Goal: Transaction & Acquisition: Purchase product/service

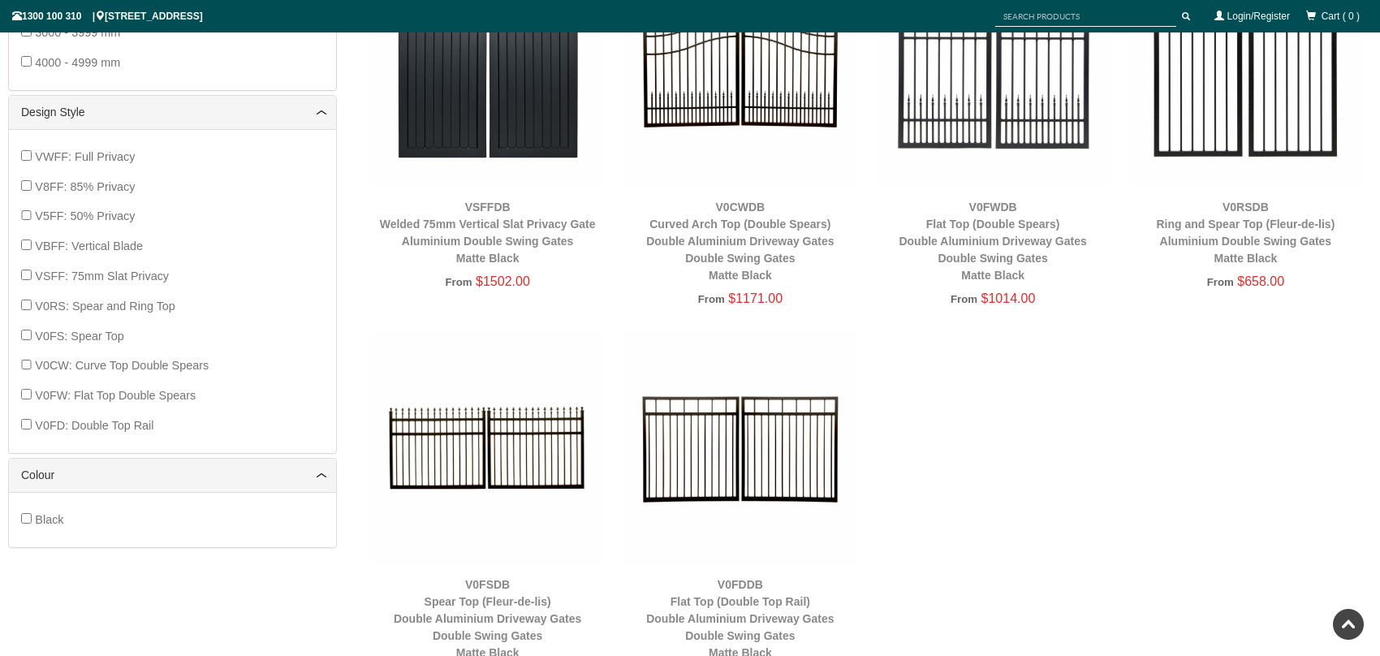
scroll to position [690, 0]
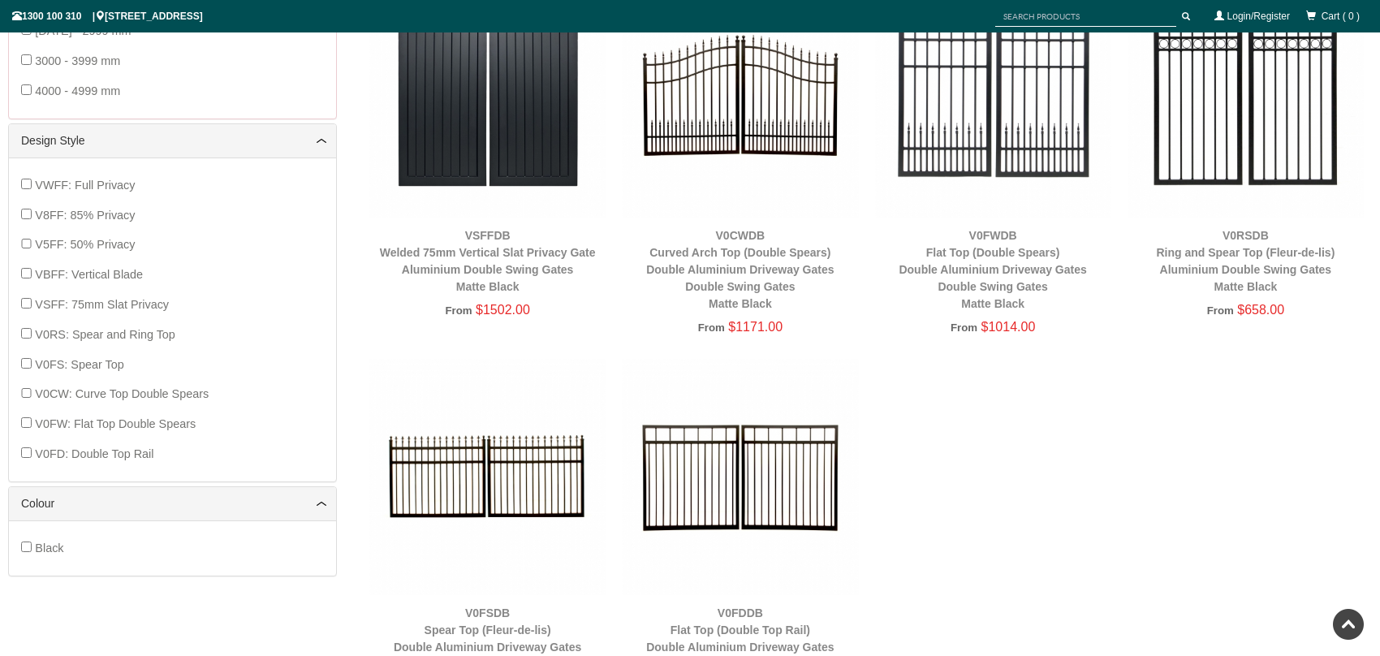
click at [757, 120] on img at bounding box center [740, 99] width 236 height 236
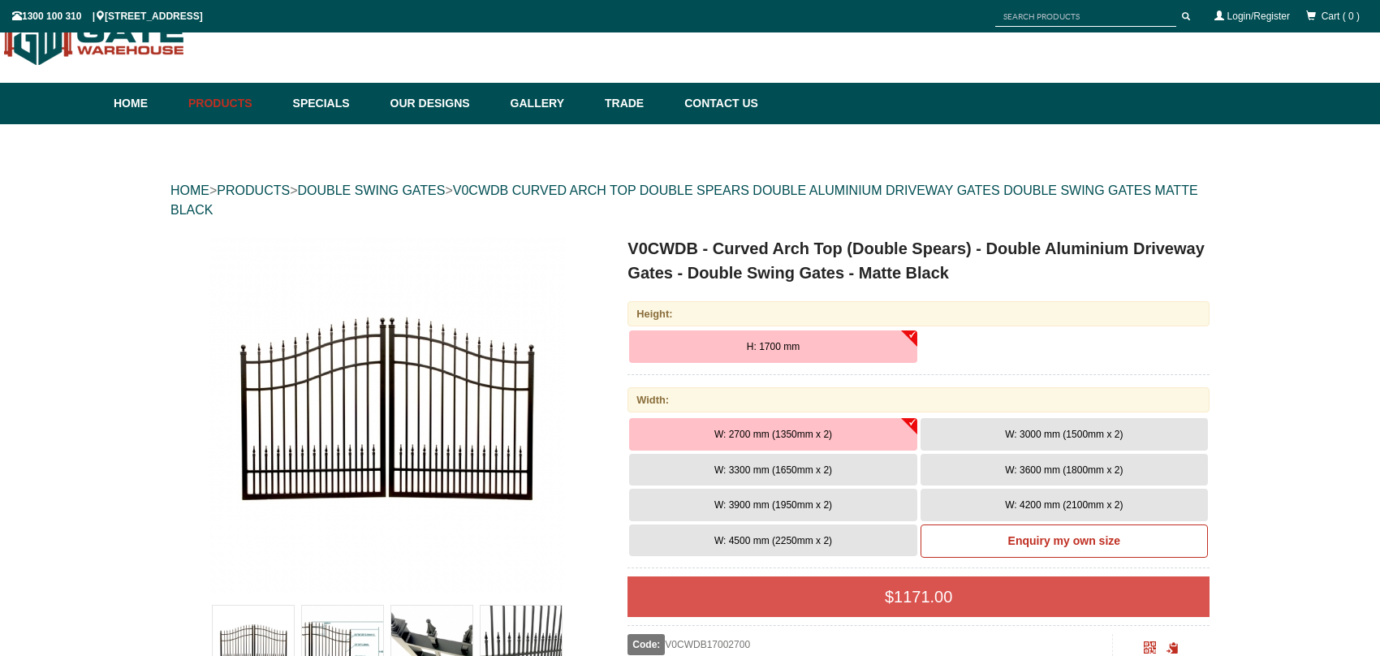
click at [584, 274] on a"] at bounding box center [387, 414] width 430 height 357
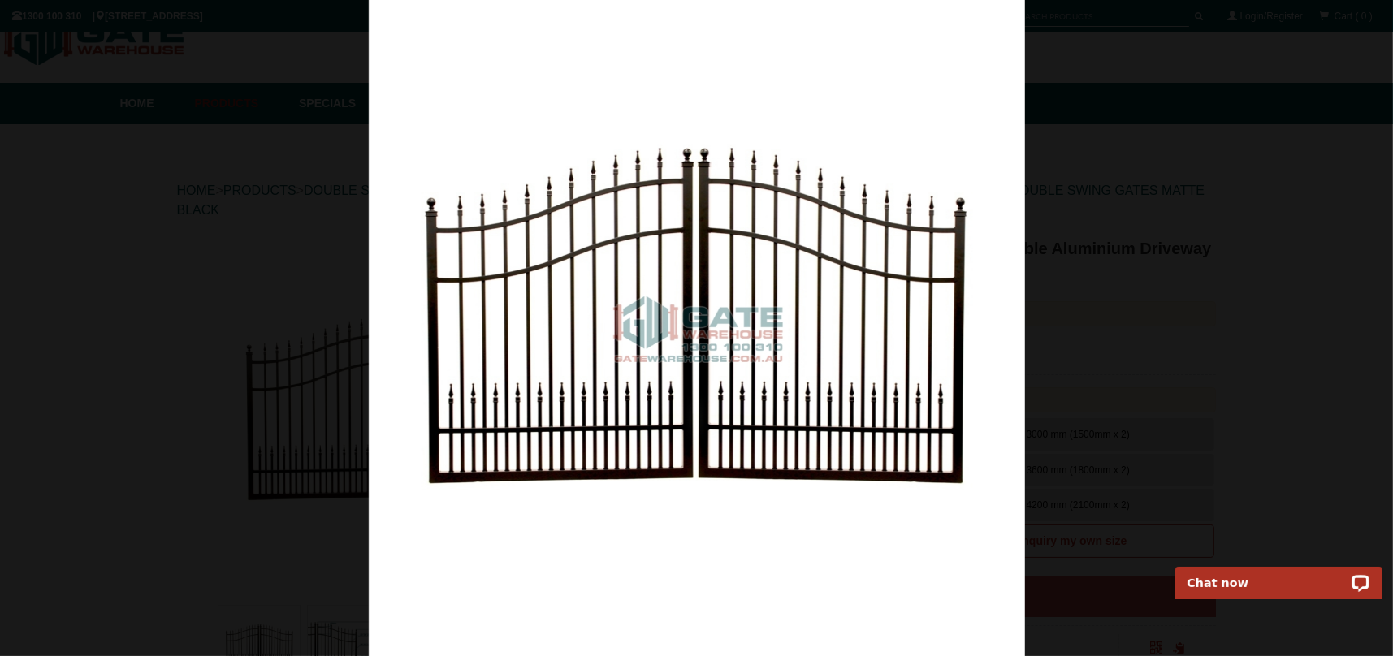
click at [1238, 368] on div at bounding box center [696, 328] width 1393 height 656
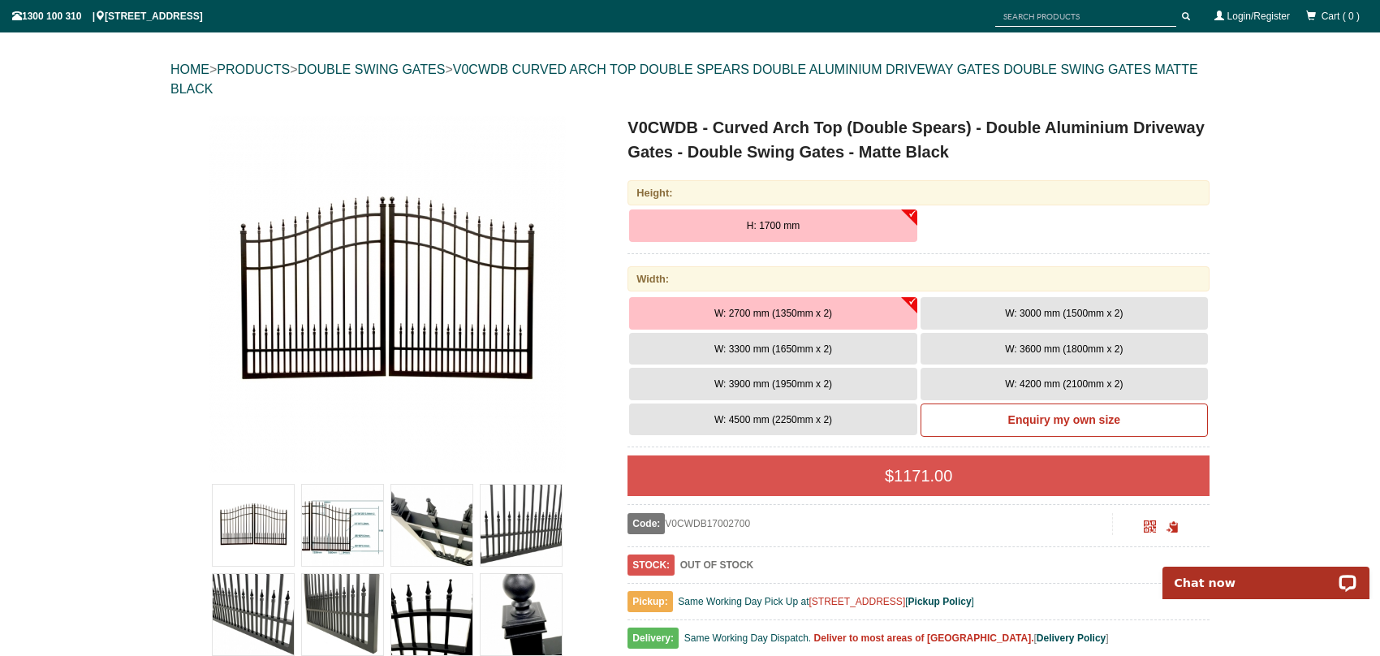
scroll to position [162, 0]
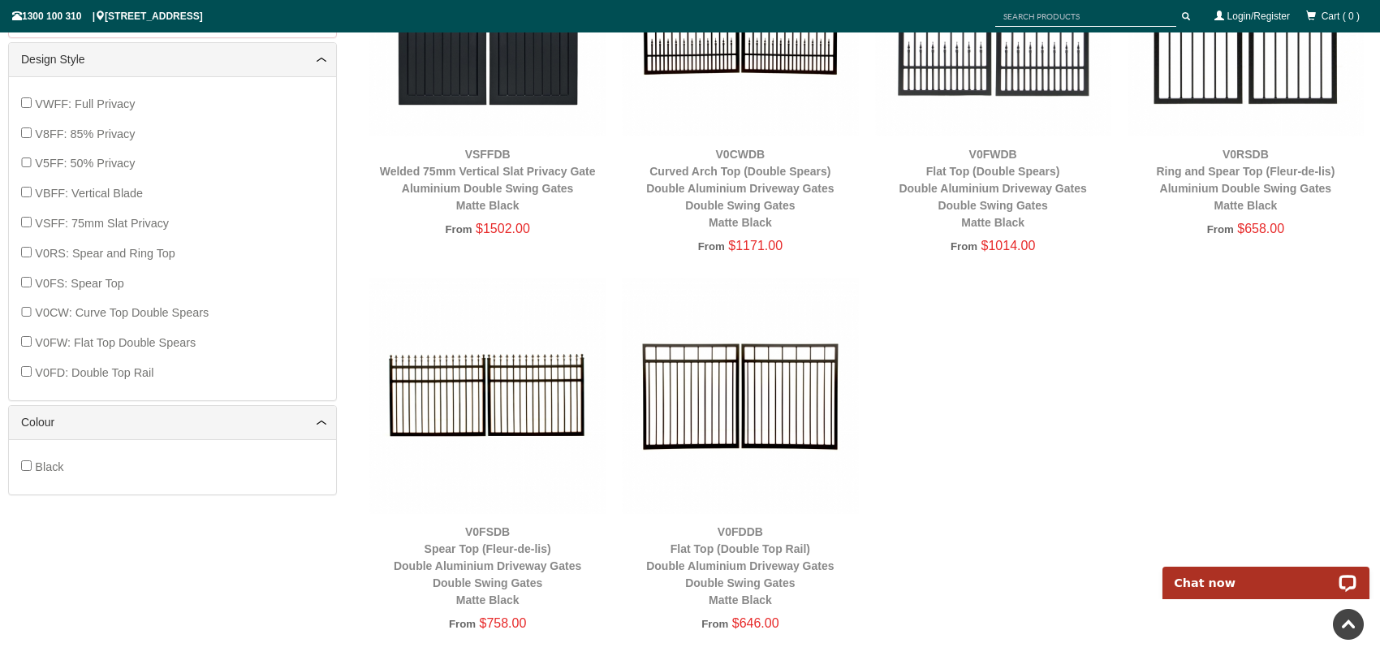
scroll to position [528, 0]
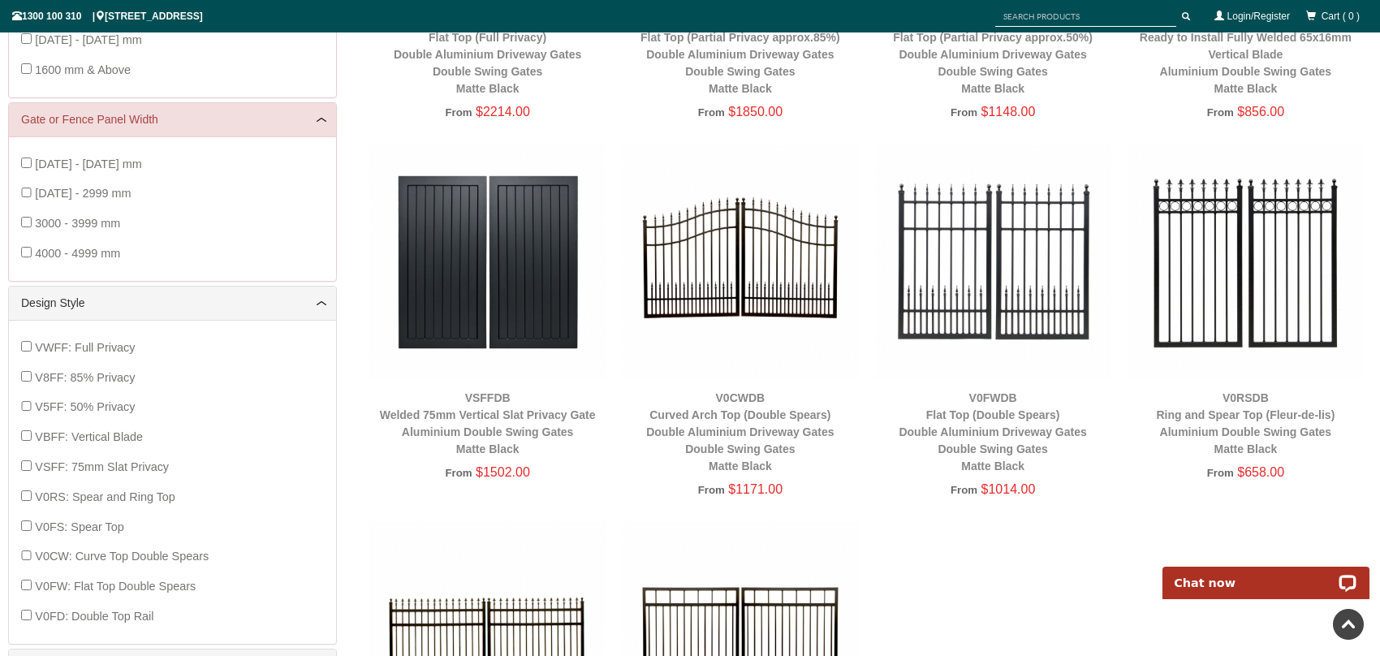
click at [776, 275] on img at bounding box center [740, 262] width 236 height 236
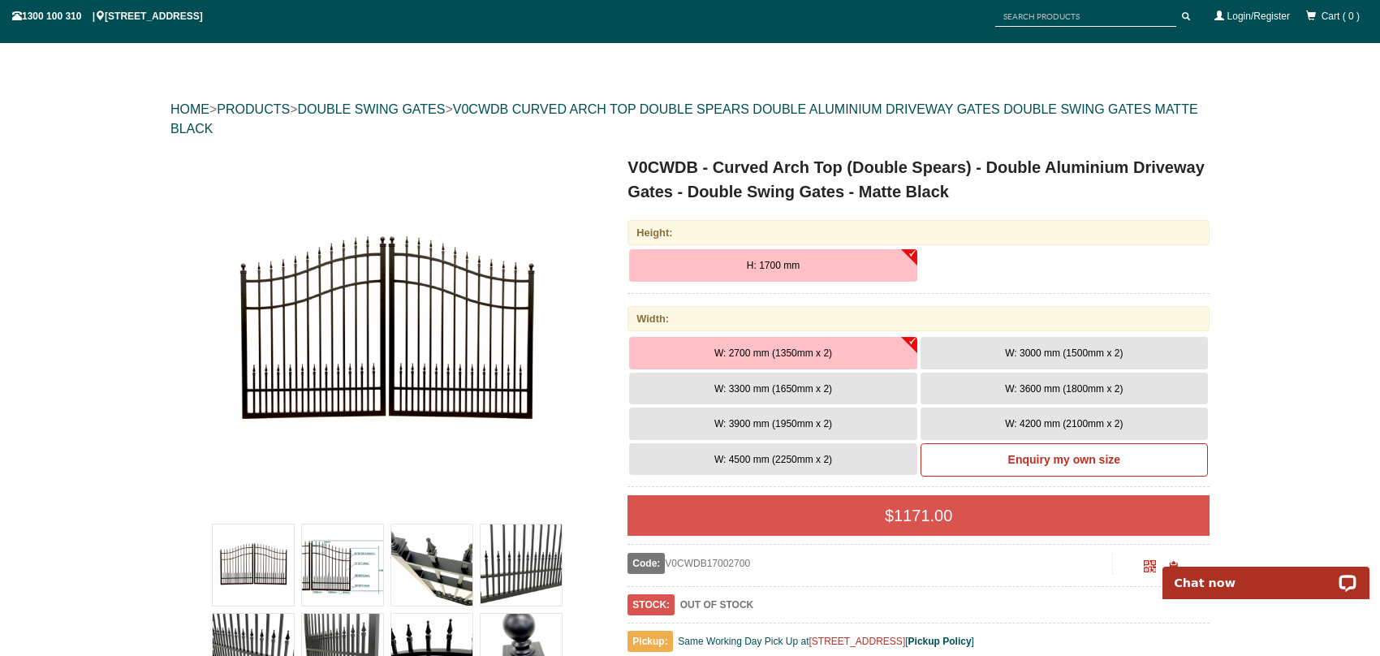
click at [737, 458] on span "W: 4500 mm (2250mm x 2)" at bounding box center [774, 459] width 118 height 11
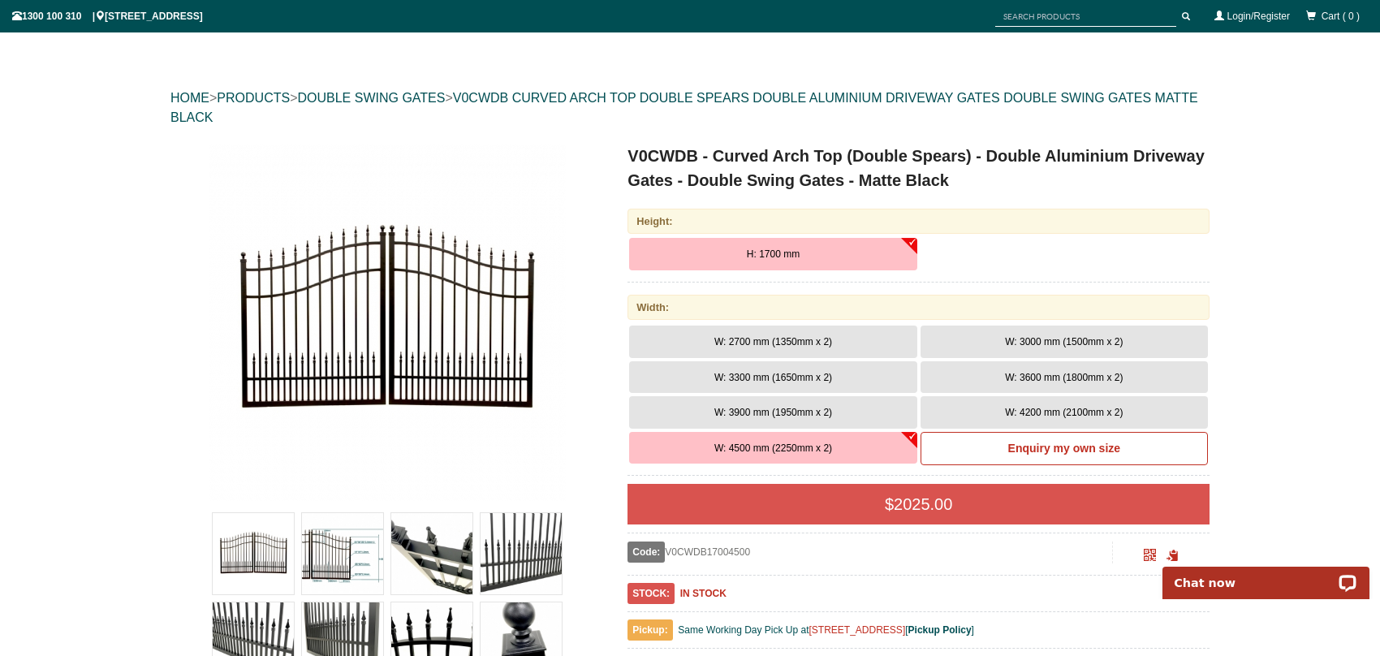
scroll to position [162, 0]
